Goal: Task Accomplishment & Management: Use online tool/utility

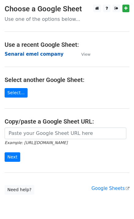
click at [28, 54] on strong "Senarai emel company" at bounding box center [34, 54] width 59 height 6
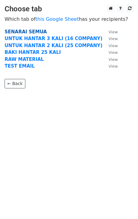
click at [31, 33] on strong "SENARAI SEMUA" at bounding box center [26, 32] width 42 height 6
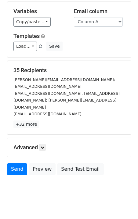
scroll to position [32, 0]
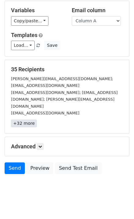
click at [25, 120] on link "+32 more" at bounding box center [24, 124] width 26 height 8
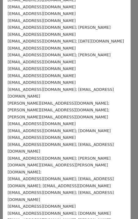
scroll to position [146, 0]
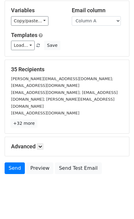
click at [18, 120] on link "+32 more" at bounding box center [24, 124] width 26 height 8
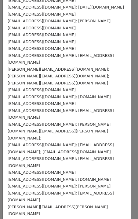
scroll to position [0, 0]
